Goal: Transaction & Acquisition: Purchase product/service

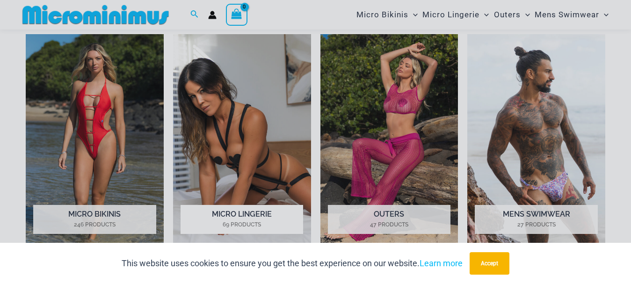
scroll to position [647, 0]
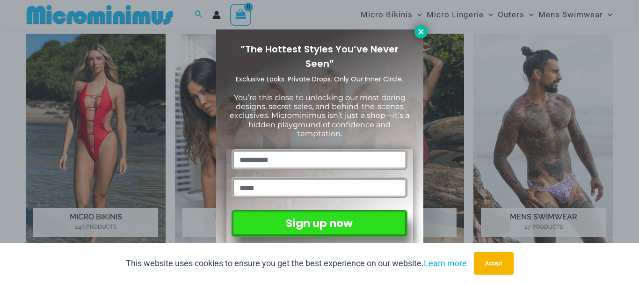
click at [422, 31] on icon at bounding box center [420, 31] width 5 height 5
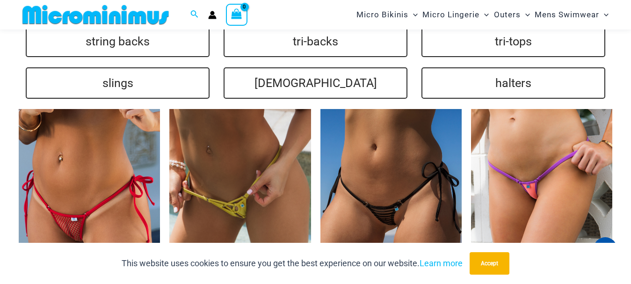
scroll to position [2190, 0]
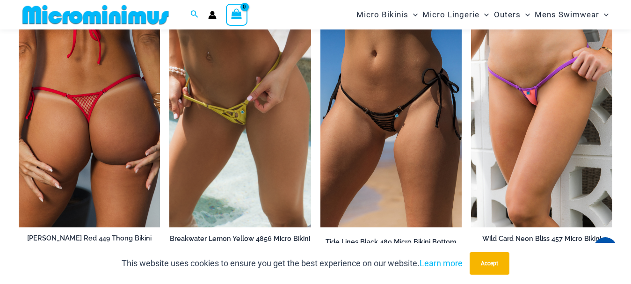
click at [98, 107] on img at bounding box center [89, 121] width 141 height 212
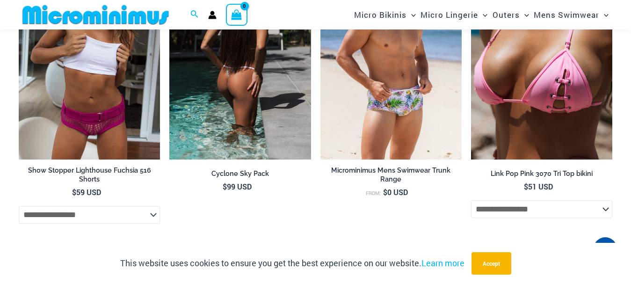
scroll to position [2096, 0]
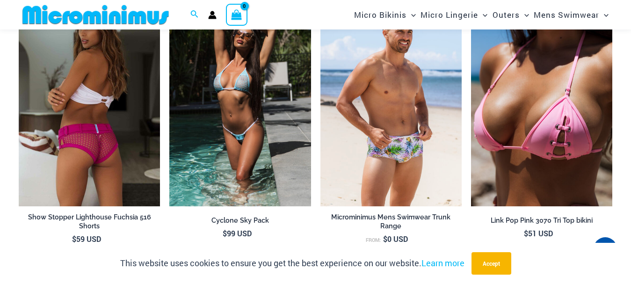
click at [101, 129] on img at bounding box center [89, 100] width 141 height 212
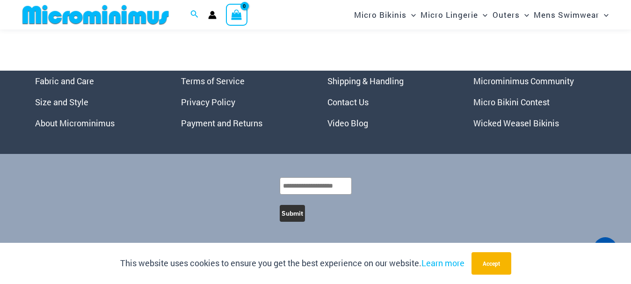
scroll to position [2987, 0]
